Goal: Task Accomplishment & Management: Manage account settings

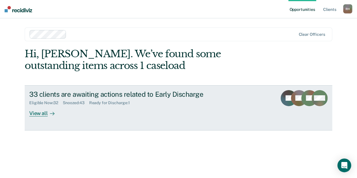
click at [39, 110] on div "View all" at bounding box center [45, 111] width 32 height 11
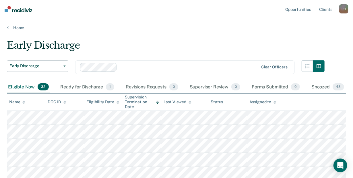
click at [23, 101] on icon at bounding box center [23, 101] width 3 height 1
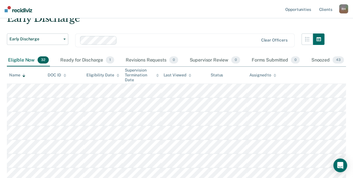
scroll to position [23, 0]
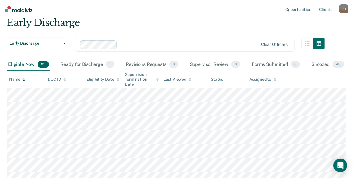
click at [164, 28] on div "Early Discharge" at bounding box center [166, 25] width 318 height 16
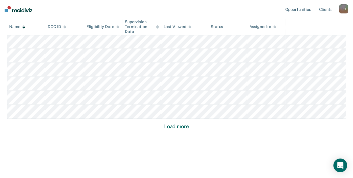
scroll to position [415, 0]
click at [184, 126] on button "Load more" at bounding box center [177, 125] width 28 height 7
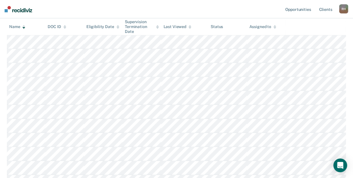
scroll to position [0, 0]
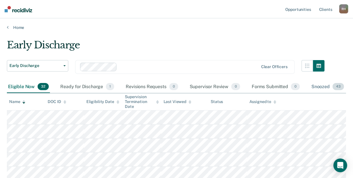
click at [337, 88] on span "43" at bounding box center [337, 86] width 11 height 7
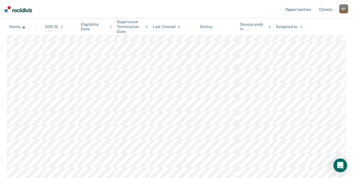
scroll to position [4, 0]
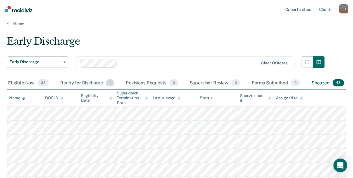
click at [81, 83] on div "Ready for Discharge 1" at bounding box center [87, 83] width 56 height 13
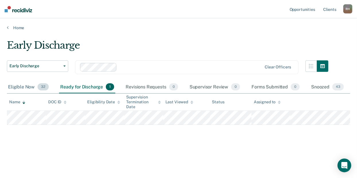
click at [15, 88] on div "Eligible Now 32" at bounding box center [28, 87] width 43 height 13
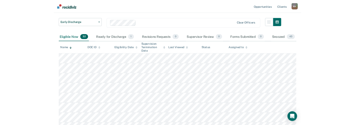
scroll to position [23, 0]
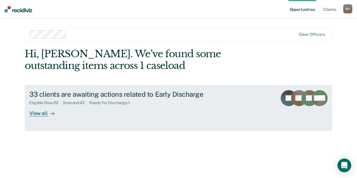
click at [40, 111] on div "View all" at bounding box center [45, 111] width 32 height 11
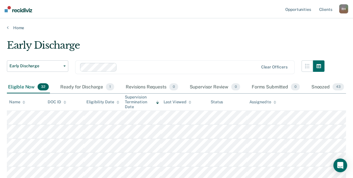
click at [24, 102] on icon at bounding box center [23, 103] width 3 height 4
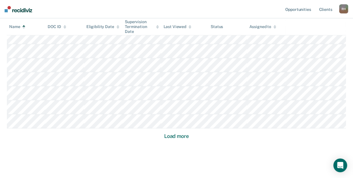
scroll to position [415, 0]
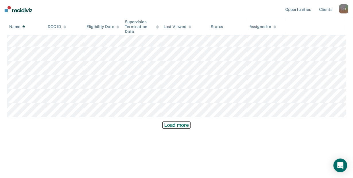
click at [168, 125] on button "Load more" at bounding box center [177, 125] width 28 height 7
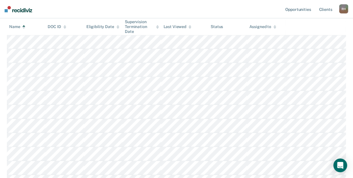
scroll to position [0, 0]
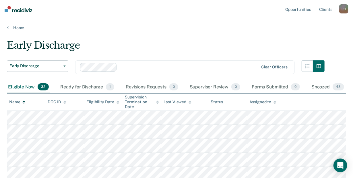
click at [21, 103] on div "Name" at bounding box center [17, 102] width 16 height 5
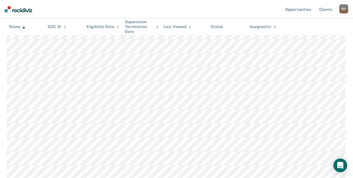
scroll to position [213, 0]
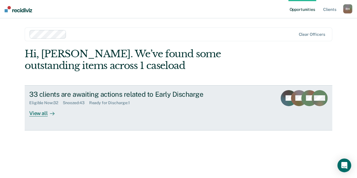
click at [36, 114] on div "View all" at bounding box center [45, 111] width 32 height 11
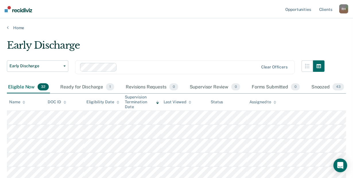
click at [25, 101] on icon at bounding box center [23, 103] width 3 height 4
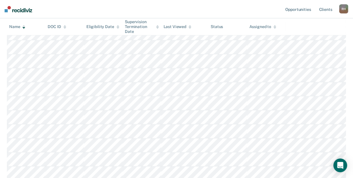
scroll to position [415, 0]
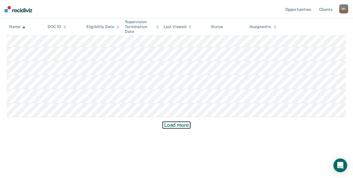
click at [180, 125] on button "Load more" at bounding box center [177, 125] width 28 height 7
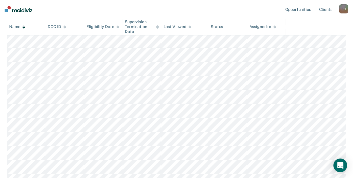
scroll to position [262, 0]
click at [23, 28] on icon at bounding box center [23, 27] width 3 height 1
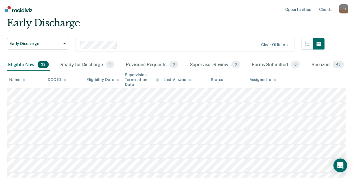
scroll to position [5, 0]
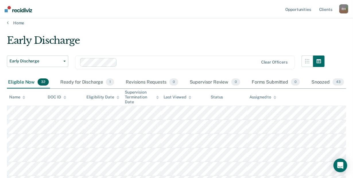
click at [20, 99] on th "Name" at bounding box center [26, 97] width 38 height 17
click at [23, 98] on icon at bounding box center [23, 98] width 3 height 4
click at [275, 41] on div "Early Discharge" at bounding box center [166, 43] width 318 height 16
click at [236, 50] on div "Early Discharge Early Discharge Early Discharge Clear officers" at bounding box center [166, 56] width 318 height 42
click at [143, 36] on div "Early Discharge" at bounding box center [166, 43] width 318 height 16
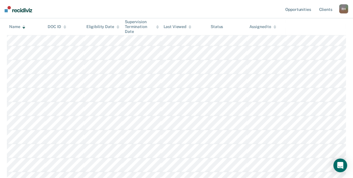
scroll to position [0, 0]
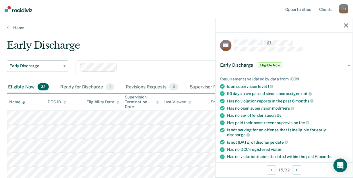
click at [271, 63] on span "Eligible Now" at bounding box center [270, 66] width 24 height 6
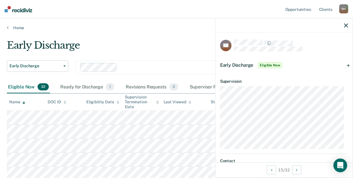
click at [255, 13] on nav "Opportunities Client s Robert Holst R H Profile How it works Log Out" at bounding box center [176, 9] width 353 height 18
click at [344, 24] on icon "button" at bounding box center [346, 26] width 4 height 4
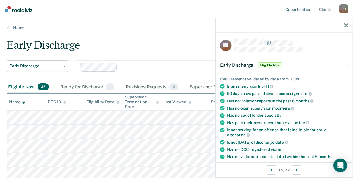
click at [267, 64] on span "Eligible Now" at bounding box center [270, 66] width 24 height 6
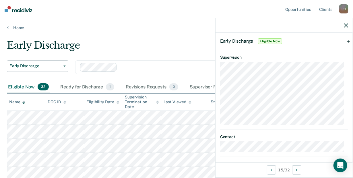
scroll to position [51, 0]
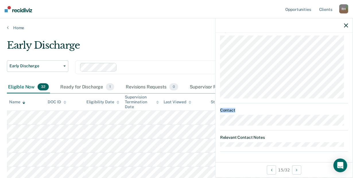
drag, startPoint x: 348, startPoint y: 118, endPoint x: 348, endPoint y: 68, distance: 49.6
click at [348, 68] on div "KB Early Discharge Eligible Now Requirements validated by data from ICON Is on …" at bounding box center [283, 98] width 137 height 130
click at [340, 163] on icon "Open Intercom Messenger" at bounding box center [340, 165] width 7 height 7
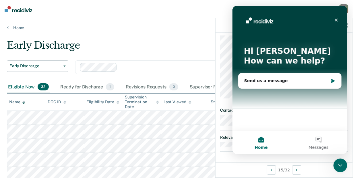
scroll to position [0, 0]
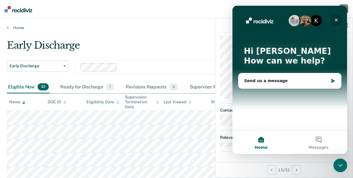
click at [337, 21] on icon "Close" at bounding box center [336, 20] width 5 height 5
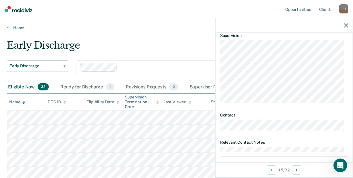
scroll to position [51, 0]
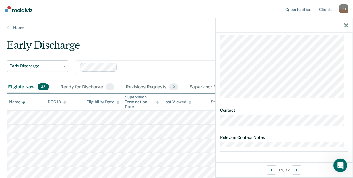
click at [229, 138] on dt "Relevant Contact Notes" at bounding box center [284, 137] width 128 height 5
click at [242, 153] on div "KB Early Discharge Eligible Now Requirements validated by data from ICON Is on …" at bounding box center [283, 98] width 137 height 130
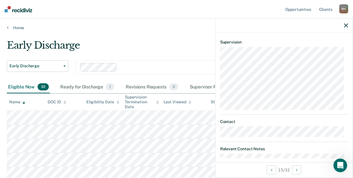
scroll to position [0, 0]
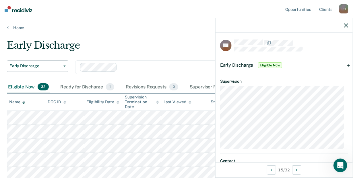
click at [231, 63] on span "Early Discharge" at bounding box center [236, 65] width 33 height 5
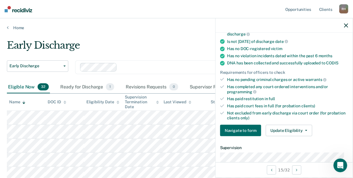
scroll to position [93, 0]
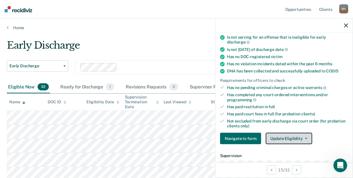
click at [303, 139] on button "Update Eligibility" at bounding box center [289, 138] width 46 height 11
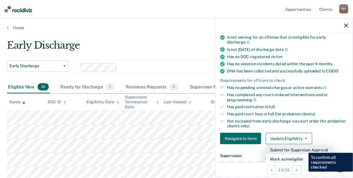
click at [304, 149] on button "Submit for Supervisor Approval" at bounding box center [299, 150] width 67 height 9
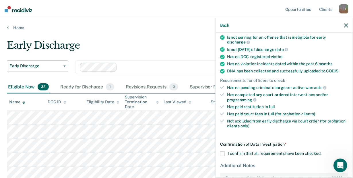
scroll to position [144, 0]
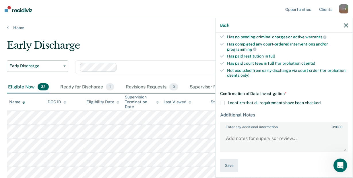
click at [190, 75] on div "Early Discharge Early Discharge Clear officers" at bounding box center [166, 71] width 318 height 21
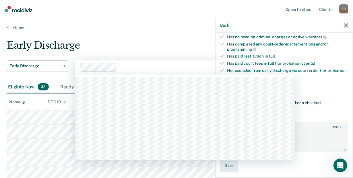
click at [184, 64] on div at bounding box center [188, 67] width 139 height 7
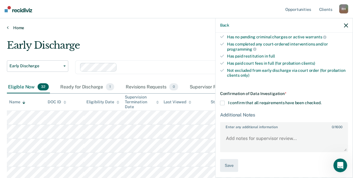
click at [89, 28] on link "Home" at bounding box center [176, 27] width 339 height 5
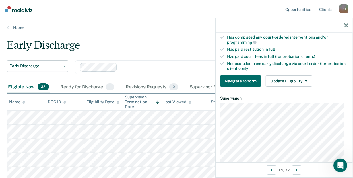
scroll to position [139, 0]
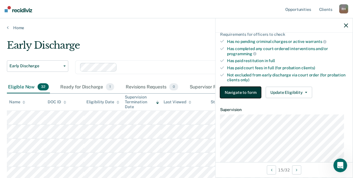
click at [240, 91] on button "Navigate to form" at bounding box center [240, 92] width 41 height 11
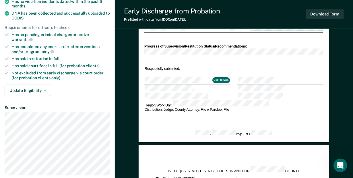
scroll to position [165, 0]
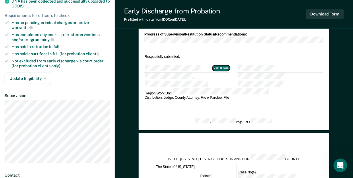
click at [217, 66] on button "Click to Sign" at bounding box center [220, 69] width 17 height 6
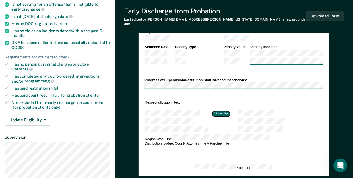
scroll to position [110, 0]
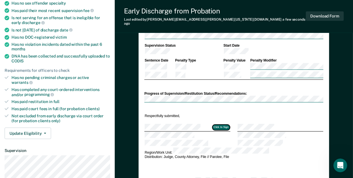
click at [220, 125] on button "Click to Sign" at bounding box center [220, 128] width 17 height 6
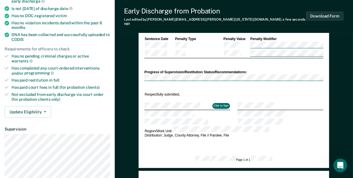
scroll to position [137, 0]
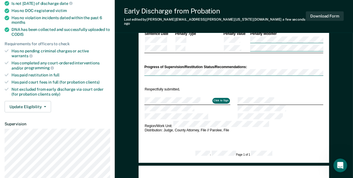
click at [189, 105] on td at bounding box center [187, 109] width 86 height 8
click at [227, 105] on td at bounding box center [187, 109] width 86 height 8
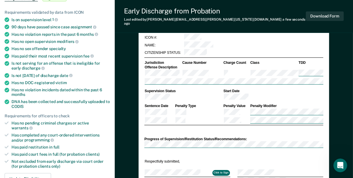
scroll to position [97, 0]
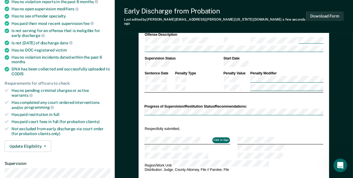
drag, startPoint x: 165, startPoint y: 127, endPoint x: 267, endPoint y: 12, distance: 153.4
click at [267, 12] on div "Early Discharge from Probation Last edited by Robert.Holst@iowa.gov a few secon…" at bounding box center [234, 16] width 238 height 33
click at [252, 145] on tr at bounding box center [233, 149] width 179 height 8
click at [214, 56] on th "Supervision Status" at bounding box center [183, 58] width 79 height 5
drag, startPoint x: 147, startPoint y: 120, endPoint x: 295, endPoint y: 12, distance: 183.7
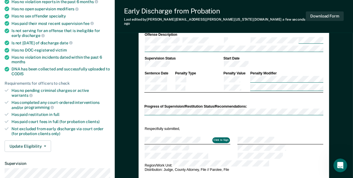
click at [295, 12] on div "Early Discharge from Probation Last edited by Robert.Holst@iowa.gov a few secon…" at bounding box center [234, 16] width 238 height 33
drag, startPoint x: 168, startPoint y: 127, endPoint x: 341, endPoint y: 39, distance: 193.9
click at [215, 138] on button "Click to Sign" at bounding box center [220, 141] width 17 height 6
click at [219, 138] on button "Click to Sign" at bounding box center [220, 141] width 17 height 6
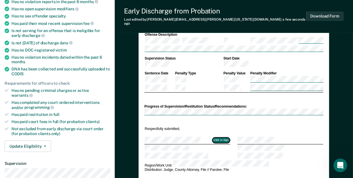
type textarea "x"
click at [223, 138] on button "Click to Sign" at bounding box center [220, 141] width 17 height 6
drag, startPoint x: 157, startPoint y: 121, endPoint x: 269, endPoint y: 13, distance: 155.2
click at [269, 13] on div "Early Discharge from Probation Last edited by Robert.Holst@iowa.gov a few secon…" at bounding box center [234, 16] width 238 height 33
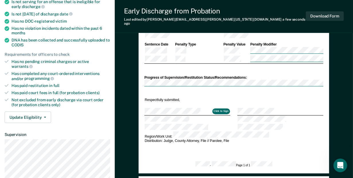
scroll to position [0, 0]
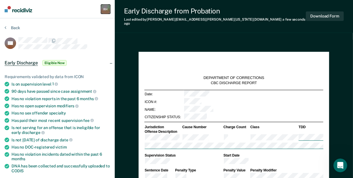
click at [103, 9] on div "R H" at bounding box center [105, 9] width 9 height 9
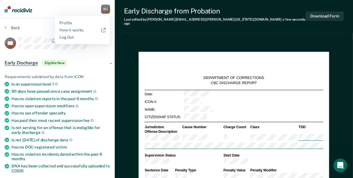
click at [84, 27] on div "Profile How it works Log Out" at bounding box center [82, 30] width 55 height 28
click at [84, 31] on link "How it works" at bounding box center [82, 30] width 46 height 5
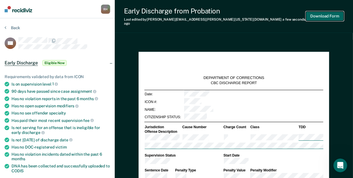
click at [315, 17] on button "Download Form" at bounding box center [325, 15] width 38 height 9
click at [49, 63] on span "Eligible Now" at bounding box center [54, 63] width 24 height 6
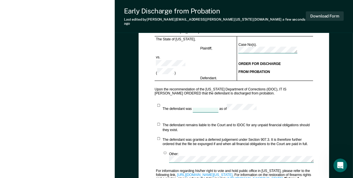
scroll to position [413, 0]
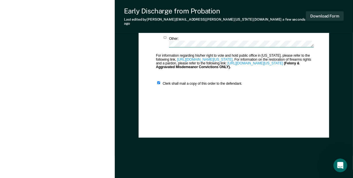
drag, startPoint x: 354, startPoint y: 16, endPoint x: 5, endPoint y: 6, distance: 348.4
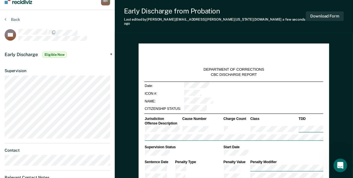
scroll to position [0, 0]
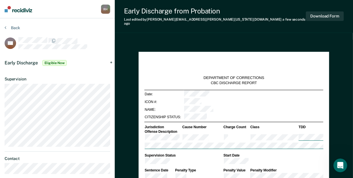
click at [12, 30] on div "Back" at bounding box center [58, 31] width 106 height 12
click at [12, 28] on button "Back" at bounding box center [12, 27] width 15 height 5
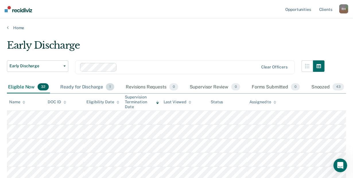
click at [98, 86] on div "Ready for Discharge 1" at bounding box center [87, 87] width 56 height 13
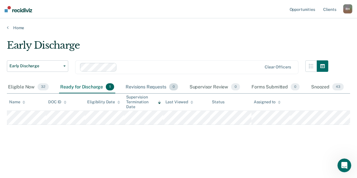
click at [157, 85] on div "Revisions Requests 0" at bounding box center [152, 87] width 55 height 13
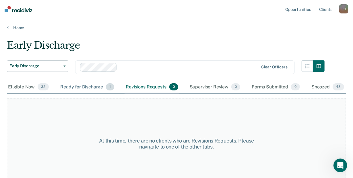
click at [88, 89] on div "Ready for Discharge 1" at bounding box center [87, 87] width 56 height 13
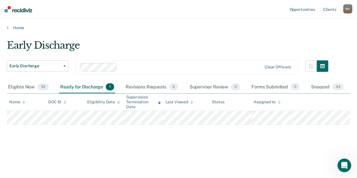
click at [182, 42] on div "Early Discharge" at bounding box center [168, 48] width 322 height 16
click at [153, 87] on div "Revisions Requests 0" at bounding box center [152, 87] width 55 height 13
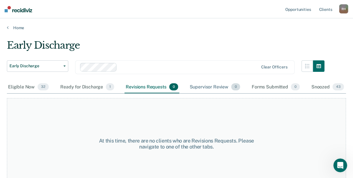
click at [205, 87] on div "Supervisor Review 0" at bounding box center [214, 87] width 53 height 13
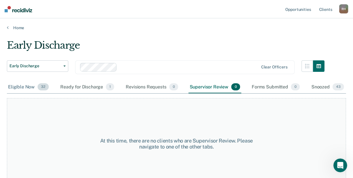
click at [27, 83] on div "Eligible Now 32" at bounding box center [28, 87] width 43 height 13
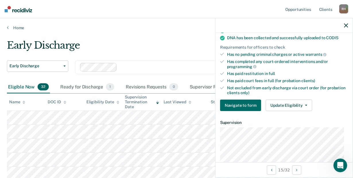
scroll to position [144, 0]
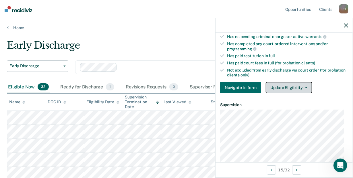
click at [305, 87] on icon "button" at bounding box center [306, 87] width 2 height 1
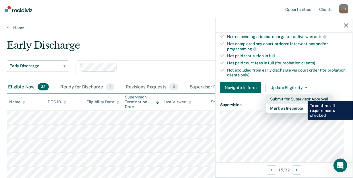
click at [303, 97] on button "Submit for Supervisor Approval" at bounding box center [299, 99] width 67 height 9
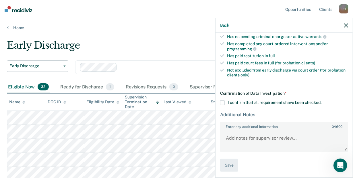
scroll to position [144, 0]
click at [293, 127] on label "Enter any additional information 0 / 1600" at bounding box center [284, 126] width 127 height 6
click at [293, 131] on textarea "Enter any additional information 0 / 1600" at bounding box center [284, 141] width 127 height 21
click at [224, 102] on span at bounding box center [222, 103] width 5 height 5
click at [321, 101] on input "I confirm that all requirements have been checked." at bounding box center [321, 101] width 0 height 0
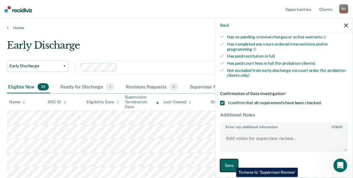
click at [232, 164] on button "Save" at bounding box center [229, 166] width 18 height 13
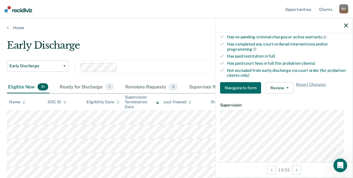
click at [195, 40] on div "Early Discharge" at bounding box center [166, 48] width 318 height 16
click at [346, 24] on icon "button" at bounding box center [346, 26] width 4 height 4
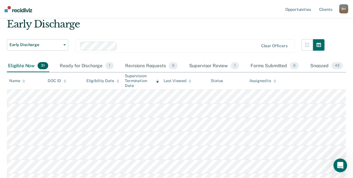
scroll to position [29, 0]
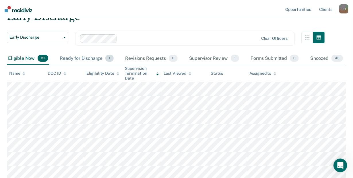
click at [95, 59] on div "Ready for Discharge 1" at bounding box center [87, 58] width 56 height 13
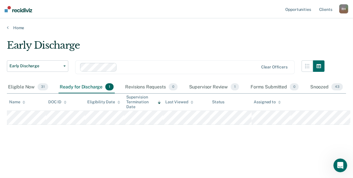
scroll to position [0, 0]
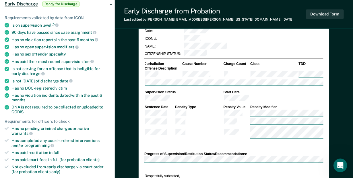
type textarea "x"
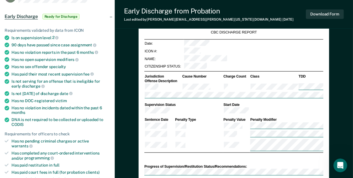
scroll to position [34, 0]
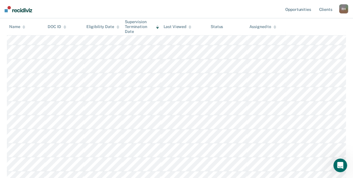
scroll to position [9, 0]
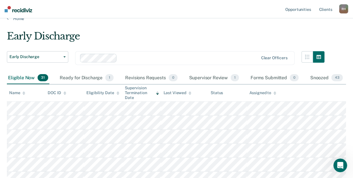
click at [24, 96] on th "Name" at bounding box center [26, 93] width 38 height 17
click at [25, 92] on icon at bounding box center [23, 94] width 3 height 4
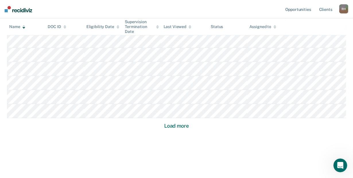
scroll to position [415, 0]
click at [181, 122] on button "Load more" at bounding box center [177, 125] width 28 height 7
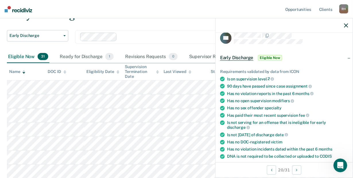
scroll to position [0, 0]
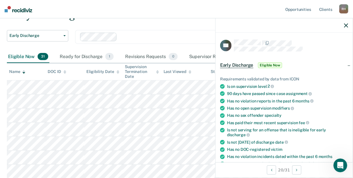
click at [238, 65] on span "Early Discharge" at bounding box center [236, 66] width 33 height 6
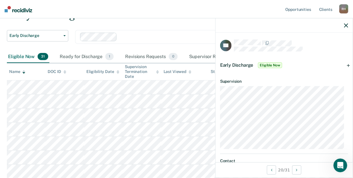
click at [259, 63] on span "Eligible Now" at bounding box center [270, 66] width 24 height 6
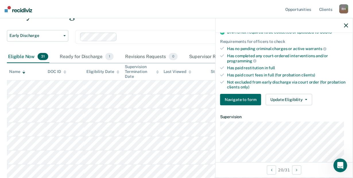
scroll to position [122, 0]
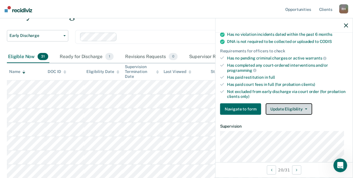
click at [287, 108] on button "Update Eligibility" at bounding box center [289, 109] width 46 height 11
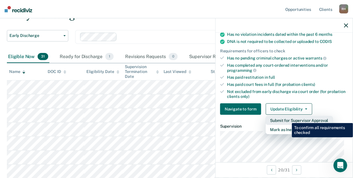
click at [287, 119] on button "Submit for Supervisor Approval" at bounding box center [299, 120] width 67 height 9
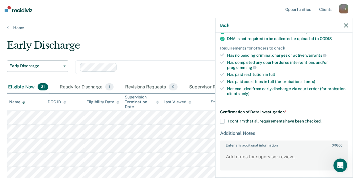
scroll to position [144, 0]
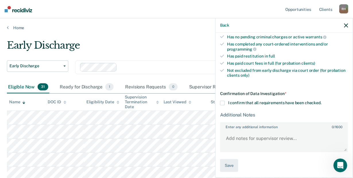
click at [223, 101] on span at bounding box center [222, 103] width 5 height 5
click at [321, 101] on input "I confirm that all requirements have been checked." at bounding box center [321, 101] width 0 height 0
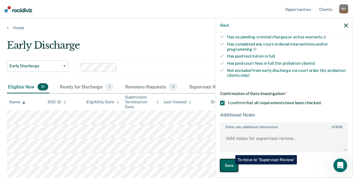
click at [231, 165] on button "Save" at bounding box center [229, 166] width 18 height 13
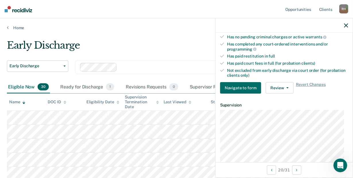
click at [347, 25] on icon "button" at bounding box center [346, 26] width 4 height 4
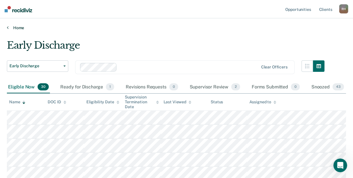
click at [14, 28] on link "Home" at bounding box center [176, 27] width 339 height 5
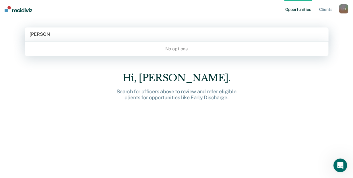
type input "witt, paul"
click at [199, 54] on div "No options" at bounding box center [177, 49] width 304 height 10
click at [31, 33] on input "witt, paul" at bounding box center [40, 34] width 20 height 5
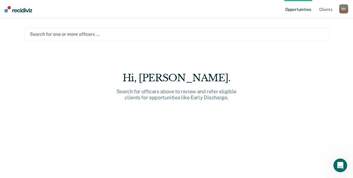
click at [302, 11] on link "Opportunities" at bounding box center [298, 9] width 28 height 18
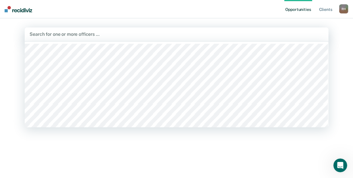
click at [67, 34] on div at bounding box center [176, 34] width 293 height 7
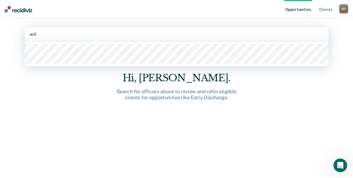
type input "witt"
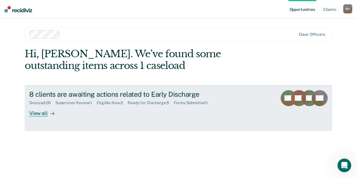
click at [143, 104] on div "Ready for Discharge : 5" at bounding box center [151, 103] width 46 height 5
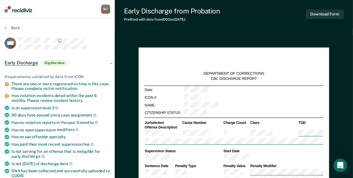
type textarea "x"
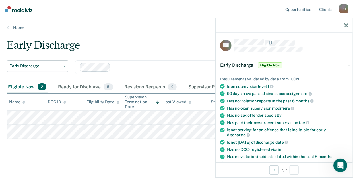
click at [194, 152] on div "Early Discharge Early Discharge Early Discharge Clear officers Eligible Now 2 R…" at bounding box center [176, 98] width 339 height 116
click at [138, 16] on nav "Opportunities Client s Robert Holst R H Profile How it works Log Out" at bounding box center [176, 9] width 353 height 18
click at [139, 37] on main "Early Discharge Early Discharge Early Discharge Clear officers Eligible Now 2 R…" at bounding box center [176, 104] width 353 height 148
drag, startPoint x: 6, startPoint y: 143, endPoint x: 16, endPoint y: 155, distance: 15.9
click at [17, 144] on main "Early Discharge Early Discharge Early Discharge Clear officers Eligible Now 2 R…" at bounding box center [176, 104] width 353 height 148
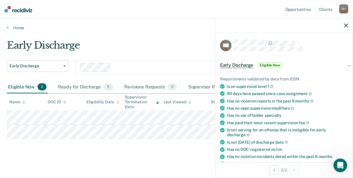
click at [69, 170] on main "Early Discharge Early Discharge Early Discharge Clear officers Eligible Now 2 R…" at bounding box center [176, 104] width 353 height 148
click at [166, 39] on main "Early Discharge Early Discharge Early Discharge Clear officers Eligible Now 2 R…" at bounding box center [176, 104] width 353 height 148
click at [343, 26] on div at bounding box center [283, 25] width 137 height 14
click at [348, 26] on icon "button" at bounding box center [346, 26] width 4 height 4
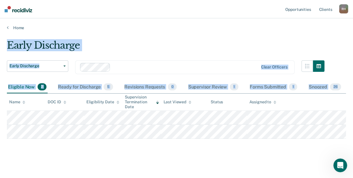
drag, startPoint x: 5, startPoint y: 40, endPoint x: 281, endPoint y: 141, distance: 293.9
click at [281, 141] on main "Early Discharge Early Discharge Early Discharge Clear officers Eligible Now 2 R…" at bounding box center [176, 104] width 353 height 148
click at [103, 34] on main "Early Discharge Early Discharge Early Discharge Clear officers Eligible Now 2 R…" at bounding box center [176, 104] width 353 height 148
click at [333, 38] on main "Early Discharge Early Discharge Early Discharge Clear officers Eligible Now 2 R…" at bounding box center [176, 104] width 353 height 148
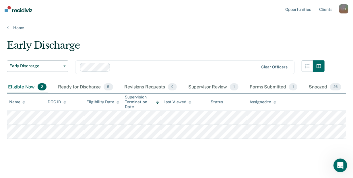
drag, startPoint x: 321, startPoint y: 0, endPoint x: 222, endPoint y: 34, distance: 104.6
click at [222, 34] on main "Early Discharge Early Discharge Early Discharge Clear officers Eligible Now 2 R…" at bounding box center [176, 104] width 353 height 148
drag, startPoint x: 343, startPoint y: 0, endPoint x: 203, endPoint y: 21, distance: 141.8
click at [199, 23] on div "Home" at bounding box center [176, 24] width 353 height 12
drag, startPoint x: 249, startPoint y: 0, endPoint x: 175, endPoint y: 34, distance: 81.5
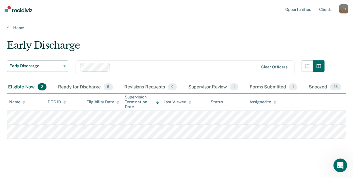
click at [175, 34] on main "Early Discharge Early Discharge Early Discharge Clear officers Eligible Now 2 R…" at bounding box center [176, 104] width 353 height 148
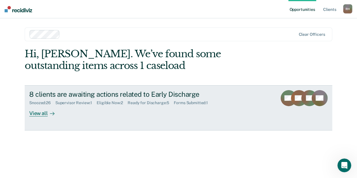
click at [86, 96] on div "8 clients are awaiting actions related to Early Discharge" at bounding box center [129, 94] width 201 height 8
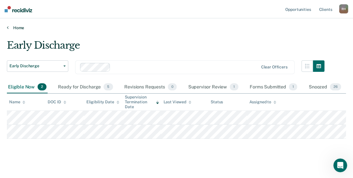
click at [15, 27] on link "Home" at bounding box center [176, 27] width 339 height 5
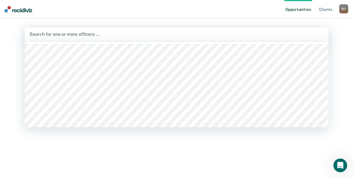
click at [54, 34] on div at bounding box center [176, 34] width 293 height 7
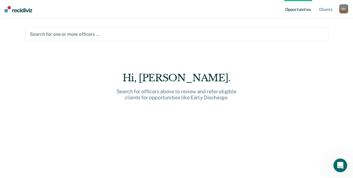
click at [54, 33] on div at bounding box center [176, 34] width 293 height 7
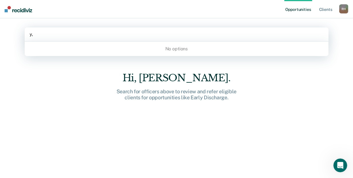
type input ","
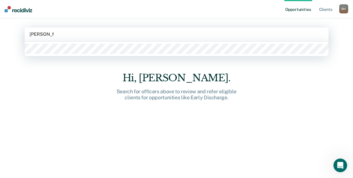
type input "robert holst"
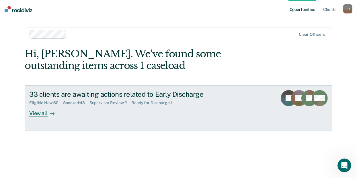
click at [121, 104] on div "Supervisor Review : 2" at bounding box center [111, 103] width 42 height 5
click at [168, 102] on div "Ready for Discharge : 1" at bounding box center [153, 103] width 45 height 5
click at [47, 114] on div "View all" at bounding box center [45, 111] width 32 height 11
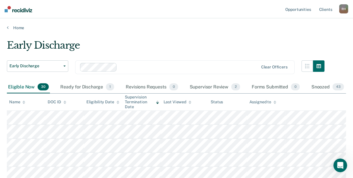
click at [24, 103] on icon at bounding box center [23, 103] width 3 height 1
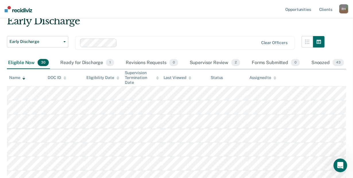
scroll to position [3, 0]
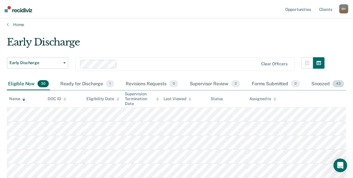
click at [324, 83] on div "Snoozed 43" at bounding box center [327, 84] width 35 height 13
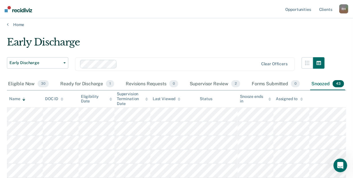
click at [22, 97] on div "Name" at bounding box center [17, 99] width 16 height 5
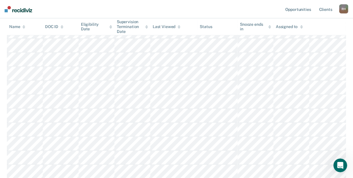
scroll to position [415, 0]
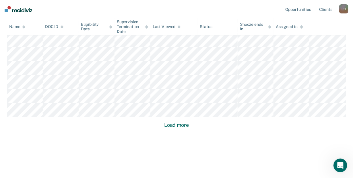
drag, startPoint x: 356, startPoint y: 41, endPoint x: 7, endPoint y: 12, distance: 350.4
click at [175, 122] on button "Load more" at bounding box center [177, 125] width 28 height 7
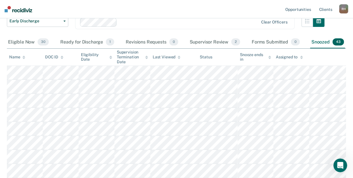
scroll to position [31, 0]
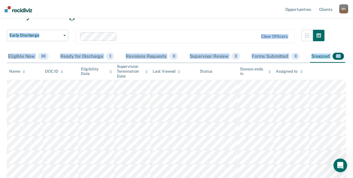
drag, startPoint x: 344, startPoint y: 20, endPoint x: 339, endPoint y: 59, distance: 39.1
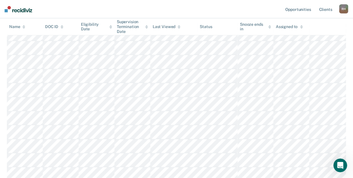
scroll to position [4, 0]
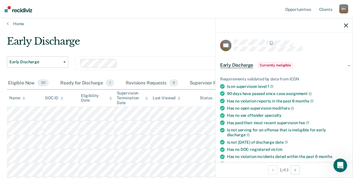
click at [158, 1] on nav "Opportunities Client s Robert Holst R H Profile How it works Log Out" at bounding box center [176, 9] width 353 height 18
click at [161, 36] on div "Early Discharge" at bounding box center [166, 44] width 318 height 16
click at [177, 42] on div "Early Discharge" at bounding box center [166, 44] width 318 height 16
click at [347, 26] on icon "button" at bounding box center [346, 26] width 4 height 4
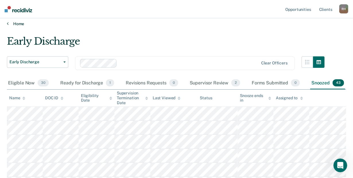
click at [15, 23] on link "Home" at bounding box center [176, 23] width 339 height 5
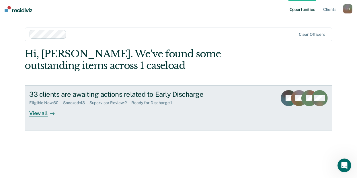
click at [45, 111] on div "View all" at bounding box center [45, 111] width 32 height 11
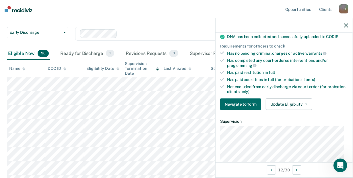
scroll to position [218, 0]
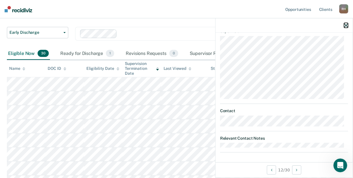
click at [347, 24] on icon "button" at bounding box center [346, 26] width 4 height 4
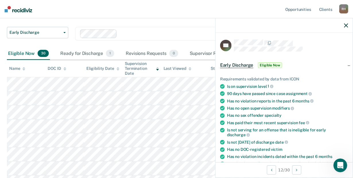
click at [165, 24] on div "Early Discharge Early Discharge Early Discharge Clear officers" at bounding box center [166, 27] width 318 height 42
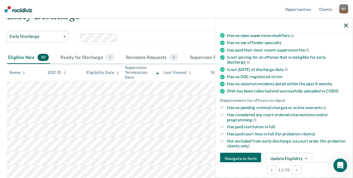
scroll to position [20, 0]
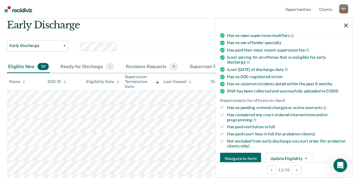
click at [148, 27] on div "Early Discharge" at bounding box center [166, 27] width 318 height 16
click at [348, 27] on icon "button" at bounding box center [346, 26] width 4 height 4
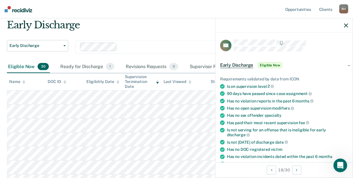
click at [175, 51] on div "Clear officers" at bounding box center [184, 47] width 219 height 14
click at [189, 24] on div "Early Discharge" at bounding box center [166, 27] width 318 height 16
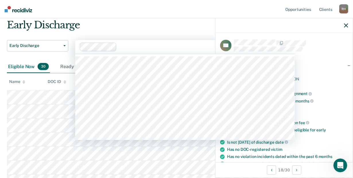
click at [149, 46] on div at bounding box center [188, 47] width 139 height 7
click at [162, 23] on div "Early Discharge" at bounding box center [166, 27] width 318 height 16
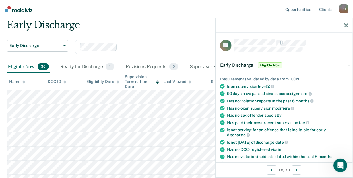
click at [251, 9] on nav "Opportunities Client s Robert Holst R H Profile How it works Log Out" at bounding box center [176, 9] width 353 height 18
click at [345, 24] on icon "button" at bounding box center [346, 26] width 4 height 4
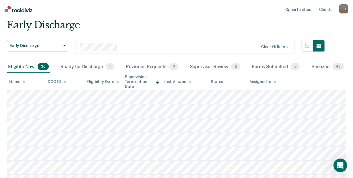
click at [22, 65] on div "Eligible Now 30" at bounding box center [28, 67] width 43 height 13
click at [22, 67] on div "Eligible Now 30" at bounding box center [28, 67] width 43 height 13
click at [215, 68] on div "Supervisor Review 2" at bounding box center [214, 67] width 53 height 13
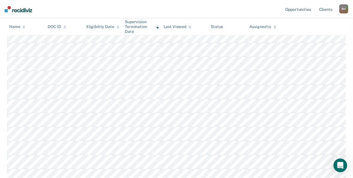
scroll to position [59, 0]
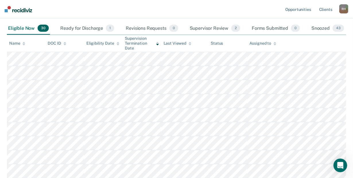
click at [24, 44] on icon at bounding box center [23, 44] width 3 height 1
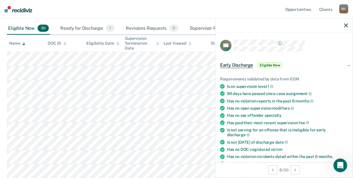
click at [87, 12] on nav "Opportunities Client s Robert Holst R H Profile How it works Log Out" at bounding box center [176, 9] width 353 height 18
click at [22, 42] on icon at bounding box center [23, 44] width 3 height 4
click at [348, 24] on div at bounding box center [283, 25] width 137 height 14
click at [345, 24] on icon "button" at bounding box center [346, 26] width 4 height 4
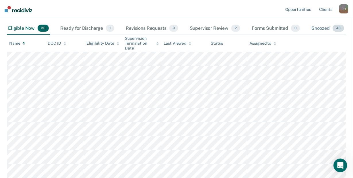
click at [326, 26] on div "Snoozed 43" at bounding box center [327, 28] width 35 height 13
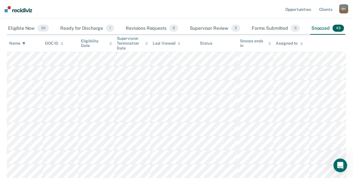
click at [107, 9] on nav "Opportunities Client s Robert Holst R H Profile How it works Log Out" at bounding box center [176, 9] width 353 height 18
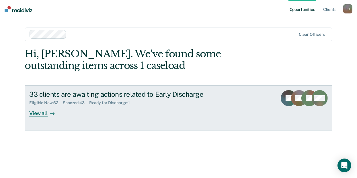
click at [35, 114] on div "View all" at bounding box center [45, 111] width 32 height 11
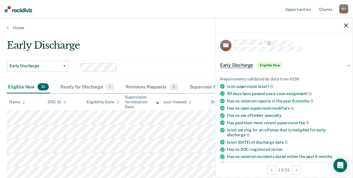
click at [269, 65] on span "Eligible Now" at bounding box center [270, 66] width 24 height 6
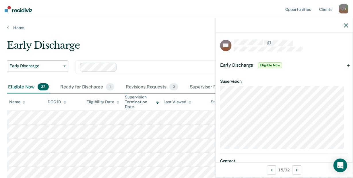
click at [189, 45] on div "Early Discharge" at bounding box center [166, 48] width 318 height 16
click at [345, 25] on icon "button" at bounding box center [346, 26] width 4 height 4
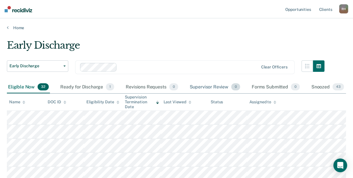
click at [208, 88] on div "Supervisor Review 0" at bounding box center [214, 87] width 53 height 13
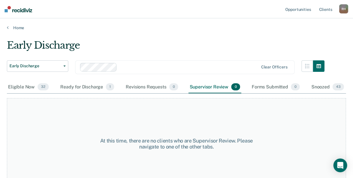
click at [218, 36] on main "Early Discharge Early Discharge Early Discharge Clear officers Eligible Now 32 …" at bounding box center [176, 103] width 353 height 146
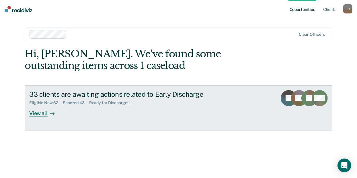
click at [32, 110] on div "View all" at bounding box center [45, 111] width 32 height 11
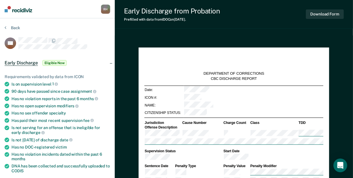
type textarea "x"
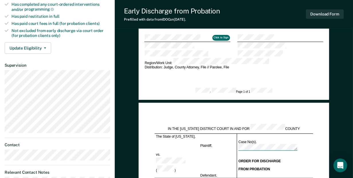
scroll to position [148, 0]
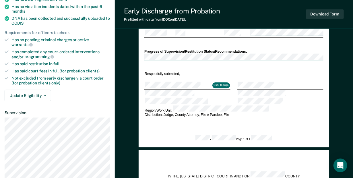
drag, startPoint x: 145, startPoint y: 83, endPoint x: 337, endPoint y: 98, distance: 192.8
click at [337, 98] on div "DEPARTMENT OF CORRECTIONS CBC DISCHARGE REPORT Date: ICON #: NAME: CITIZENSHIP …" at bounding box center [234, 166] width 238 height 556
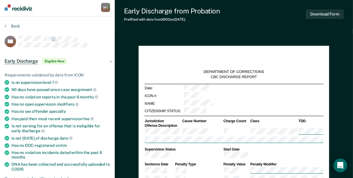
scroll to position [0, 0]
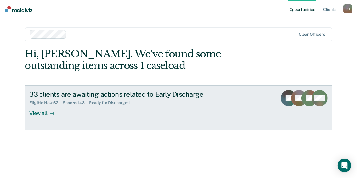
click at [43, 112] on div "View all" at bounding box center [45, 111] width 32 height 11
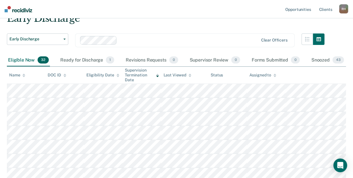
scroll to position [38, 0]
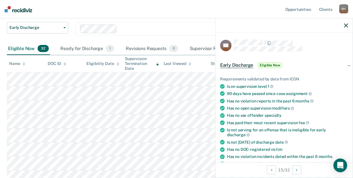
click at [242, 63] on span "Early Discharge" at bounding box center [236, 66] width 33 height 6
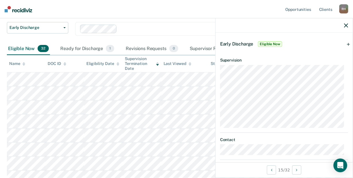
scroll to position [0, 0]
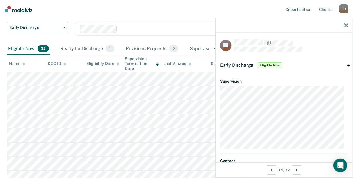
click at [264, 63] on span "Eligible Now" at bounding box center [270, 66] width 24 height 6
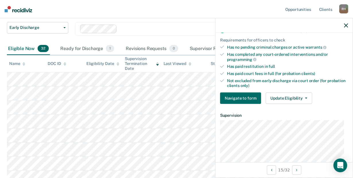
scroll to position [147, 0]
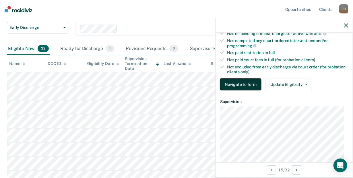
click at [237, 80] on button "Navigate to form" at bounding box center [240, 84] width 41 height 11
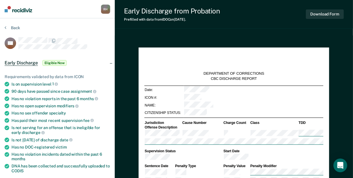
type textarea "x"
click at [6, 28] on button "Back" at bounding box center [12, 27] width 15 height 5
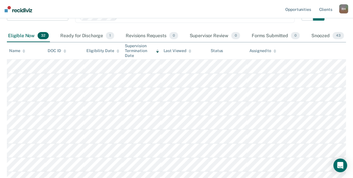
scroll to position [53, 0]
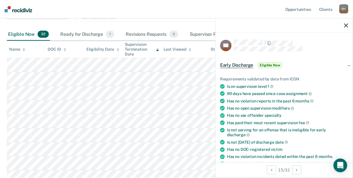
click at [277, 65] on span "Eligible Now" at bounding box center [270, 66] width 24 height 6
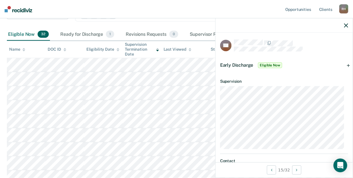
scroll to position [6, 0]
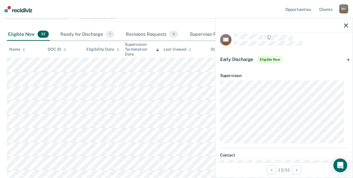
click at [343, 60] on div "Early Discharge Eligible Now" at bounding box center [283, 59] width 137 height 18
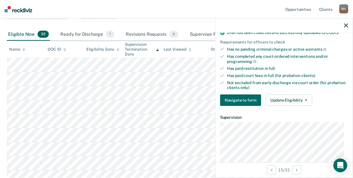
scroll to position [118, 0]
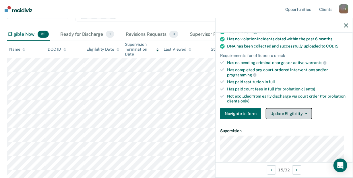
click at [304, 111] on button "Update Eligibility" at bounding box center [289, 113] width 46 height 11
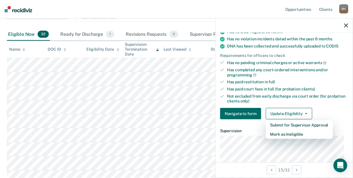
click at [316, 108] on div "Navigate to form Update Eligibility Submit for Supervisor Approval Mark as Inel…" at bounding box center [284, 113] width 128 height 11
